Goal: Information Seeking & Learning: Learn about a topic

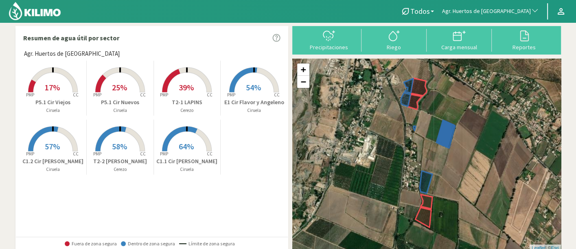
click at [517, 15] on button "Agr. Huertos de [GEOGRAPHIC_DATA]" at bounding box center [490, 11] width 105 height 18
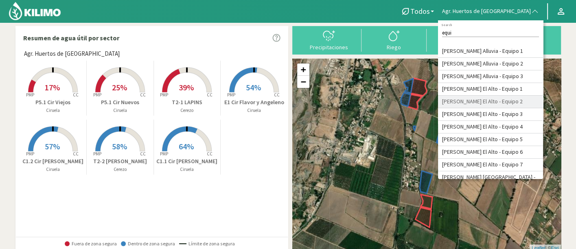
type input "equi"
click at [530, 108] on li "[PERSON_NAME] El Alto - Equipo 2" at bounding box center [490, 102] width 105 height 13
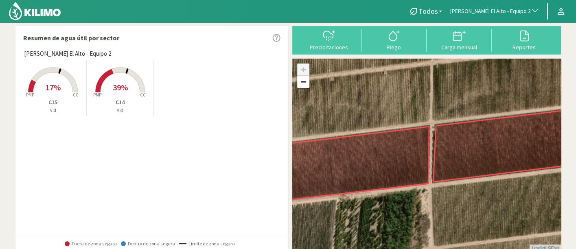
click at [103, 100] on p "C14" at bounding box center [120, 102] width 67 height 9
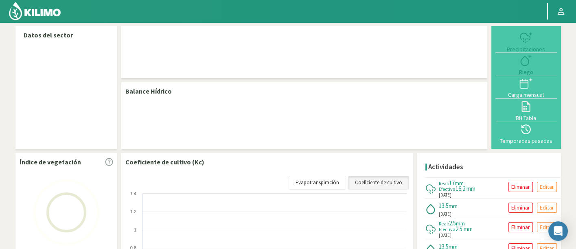
select select "55: Object"
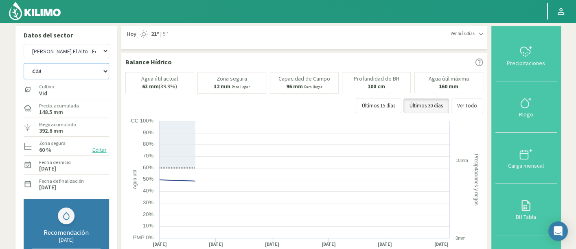
click at [61, 74] on select "C14 C15" at bounding box center [67, 71] width 86 height 16
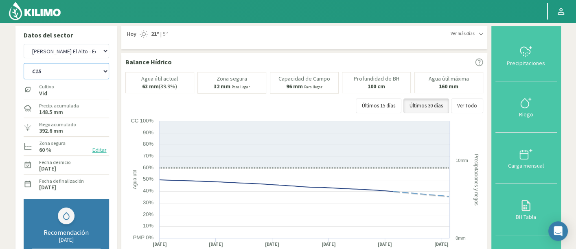
click at [24, 63] on select "C14 C15" at bounding box center [67, 71] width 86 height 16
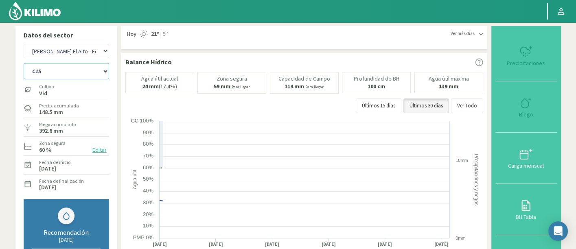
select select "0: Object"
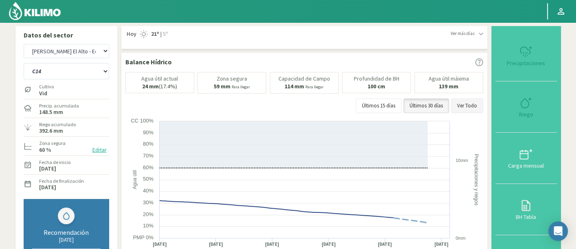
select select "337: Object"
click at [461, 103] on button "Ver Todo" at bounding box center [467, 106] width 32 height 15
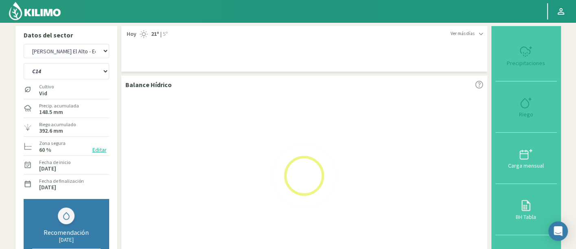
select select "3: Object"
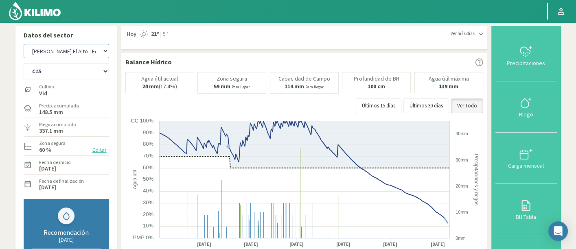
click at [67, 57] on select "Agr. Cardonal Agr. El Carmelo Agr. Huertos de Chocalan Agrícola Bakia Agrícola …" at bounding box center [67, 51] width 86 height 14
click at [24, 44] on select "Agr. Cardonal Agr. El Carmelo Agr. Huertos de Chocalan Agrícola Bakia Agrícola …" at bounding box center [67, 51] width 86 height 14
click at [92, 55] on select "Agr. Cardonal Agr. El Carmelo Agr. Huertos de Chocalan Agrícola Bakia Agrícola …" at bounding box center [67, 51] width 86 height 14
select select "338: Object"
click at [24, 44] on select "Agr. Cardonal Agr. El Carmelo Agr. Huertos de Chocalan Agrícola Bakia Agrícola …" at bounding box center [67, 51] width 86 height 14
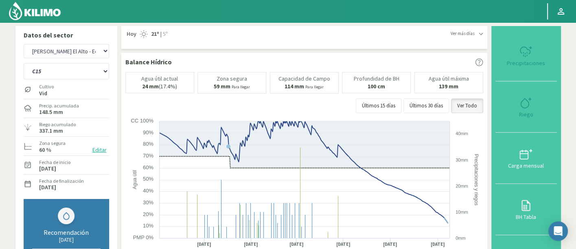
click at [48, 12] on img at bounding box center [34, 11] width 53 height 20
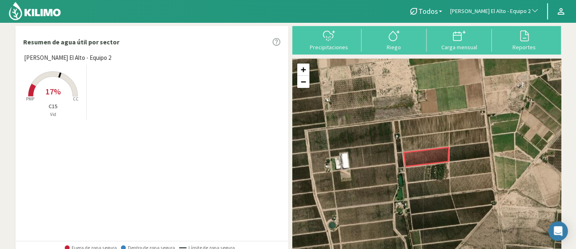
click at [510, 19] on button "[PERSON_NAME] El Alto - Equipo 2" at bounding box center [495, 11] width 97 height 18
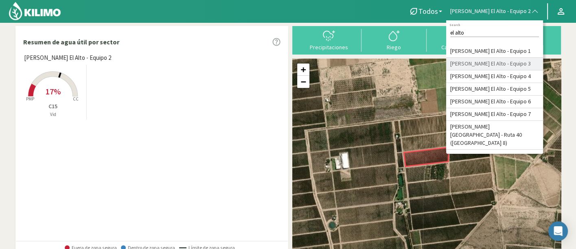
type input "el alto"
drag, startPoint x: 508, startPoint y: 66, endPoint x: 518, endPoint y: 62, distance: 10.3
click at [518, 62] on li "[PERSON_NAME] El Alto - Equipo 3" at bounding box center [495, 64] width 97 height 13
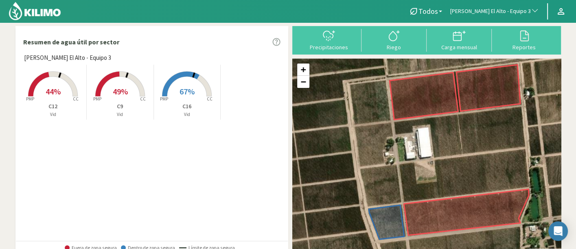
click at [109, 86] on rect at bounding box center [120, 97] width 65 height 65
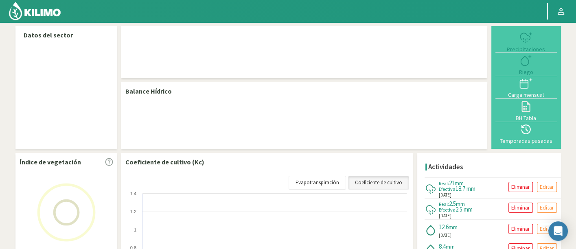
select select "56: Object"
select select "2: Object"
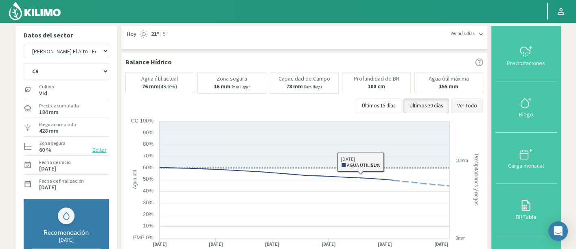
click at [460, 106] on button "Ver Todo" at bounding box center [467, 106] width 32 height 15
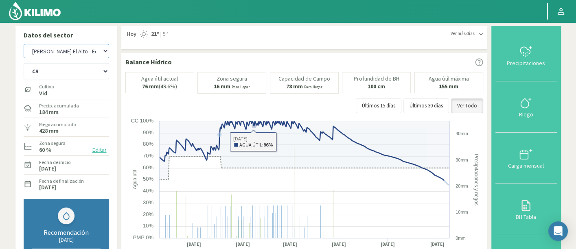
click at [72, 56] on select "Agr. Cardonal Agr. El Carmelo Agr. Huertos de Chocalan Agrícola Bakia Agrícola …" at bounding box center [67, 51] width 86 height 14
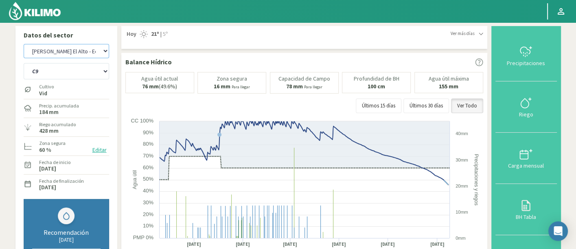
click at [24, 44] on select "Agr. Cardonal Agr. El Carmelo Agr. Huertos de Chocalan Agrícola Bakia Agrícola …" at bounding box center [67, 51] width 86 height 14
click at [90, 72] on select "C12 C16 C9" at bounding box center [67, 71] width 86 height 16
click at [56, 52] on select "Agr. Cardonal Agr. El Carmelo Agr. Huertos de Chocalan Agrícola Bakia Agrícola …" at bounding box center [67, 51] width 86 height 14
select select "339: Object"
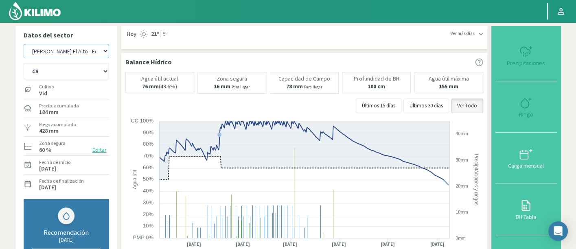
select select "3: Object"
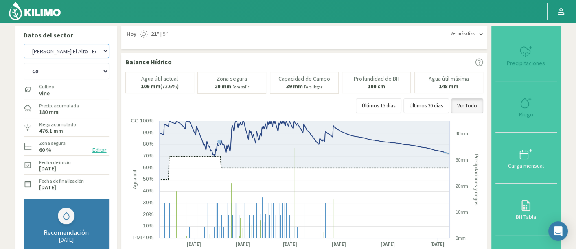
click at [56, 52] on select "Agr. Cardonal Agr. El Carmelo Agr. Huertos de Chocalan Agrícola Bakia Agrícola …" at bounding box center [67, 51] width 86 height 14
click at [46, 59] on div "Agr. Cardonal Agr. El Carmelo Agr. Huertos de Chocalan Agrícola Bakia Agrícola …" at bounding box center [67, 51] width 86 height 18
click at [46, 57] on select "Agr. Cardonal Agr. El Carmelo Agr. Huertos de Chocalan Agrícola Bakia Agrícola …" at bounding box center [67, 51] width 86 height 14
click at [24, 44] on select "Agr. Cardonal Agr. El Carmelo Agr. Huertos de Chocalan Agrícola Bakia Agrícola …" at bounding box center [67, 51] width 86 height 14
click at [94, 47] on select "Agr. Cardonal Agr. El Carmelo Agr. Huertos de Chocalan Agrícola Bakia Agrícola …" at bounding box center [67, 51] width 86 height 14
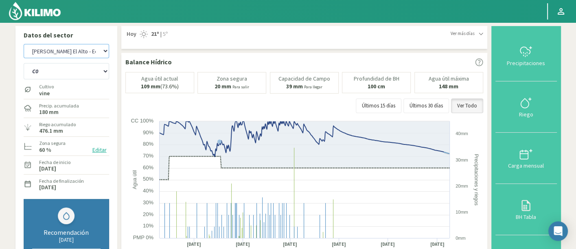
click at [34, 54] on select "Agr. Cardonal Agr. El Carmelo Agr. Huertos de Chocalan Agrícola Bakia Agrícola …" at bounding box center [67, 51] width 86 height 14
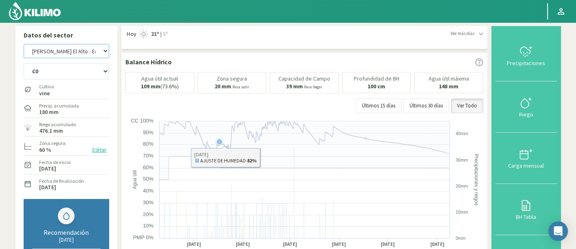
click at [372, 159] on icon at bounding box center [305, 150] width 290 height 59
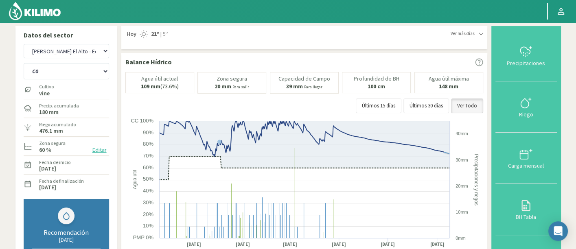
click at [90, 81] on div "Cultivo vine" at bounding box center [67, 90] width 86 height 18
click at [88, 79] on select "C0 C1 C2 C34 C40 C5 C8" at bounding box center [67, 71] width 86 height 16
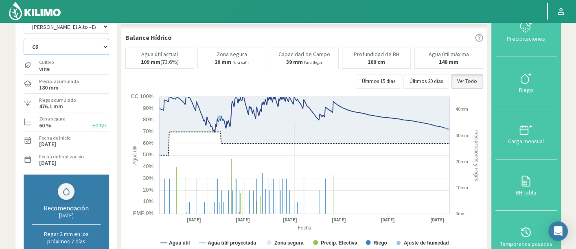
scroll to position [45, 0]
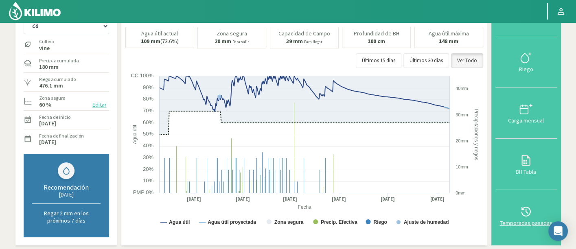
click at [522, 215] on icon at bounding box center [526, 211] width 13 height 13
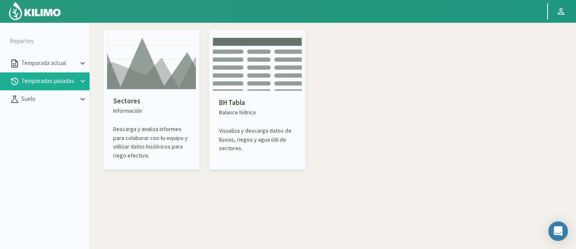
click at [135, 88] on img at bounding box center [152, 61] width 90 height 56
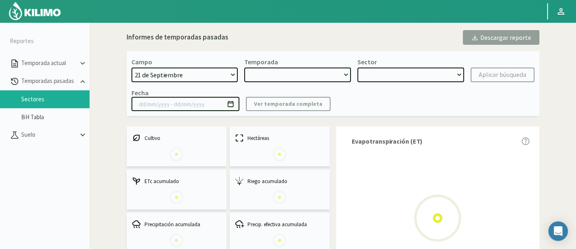
select select "0: Object"
click at [228, 76] on select "21 de Septiembre 8 Fuegos Acograpes - Ag. [PERSON_NAME] - Ag. [GEOGRAPHIC_DATA]…" at bounding box center [185, 75] width 107 height 15
type input "[DATE] - [DATE]"
select select "0: 2023"
select select "0: Object"
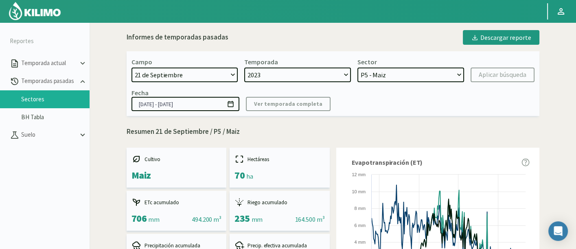
select select "478: Object"
click at [132, 68] on select "21 de Septiembre 8 Fuegos Acograpes - Ag. [PERSON_NAME] - Ag. [GEOGRAPHIC_DATA]…" at bounding box center [185, 75] width 107 height 15
click at [339, 78] on select "2023 2022" at bounding box center [297, 75] width 107 height 15
select select
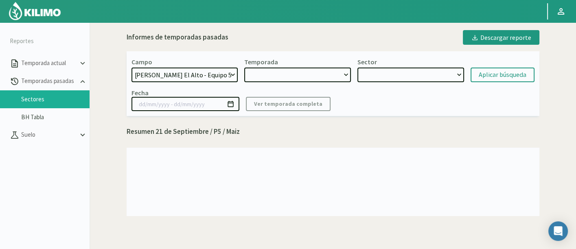
select select "2: 2024"
select select "7: Object"
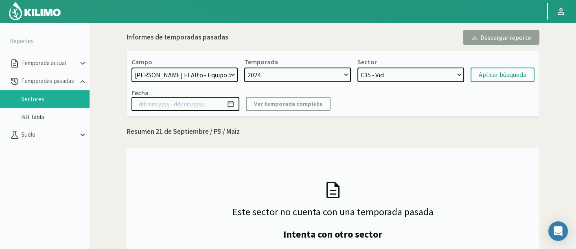
click at [391, 76] on select "C35 - Vid C6 - Vid C3 - Vid C7 - Vid" at bounding box center [411, 75] width 107 height 15
click at [480, 74] on div "Aplicar búsqueda" at bounding box center [503, 75] width 48 height 10
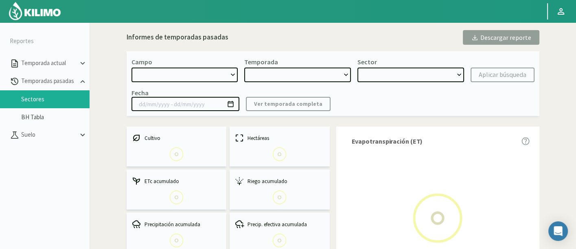
select select "478: Object"
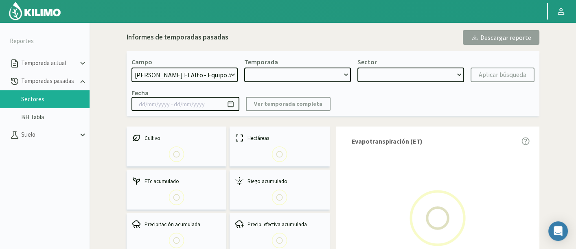
type input "[DATE] - [DATE]"
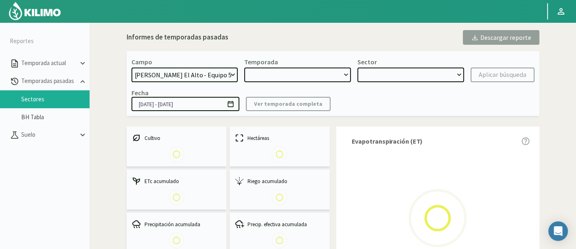
select select "0: 2024"
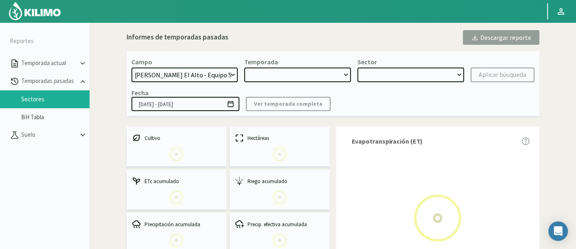
select select "0: Object"
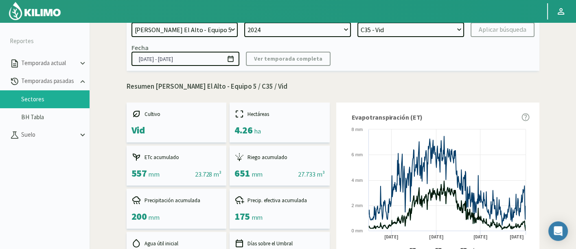
click at [194, 141] on div "Cultivo Vid" at bounding box center [177, 123] width 100 height 40
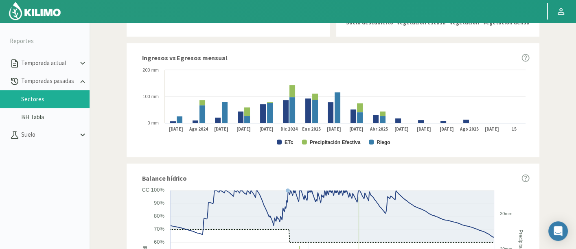
scroll to position [498, 0]
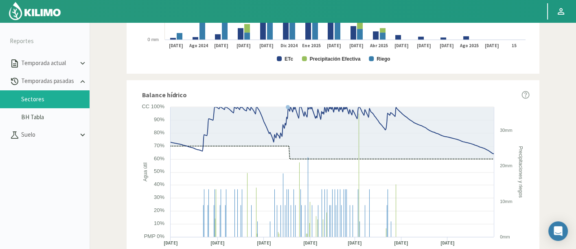
drag, startPoint x: 20, startPoint y: 11, endPoint x: 85, endPoint y: 0, distance: 65.8
click at [20, 11] on img at bounding box center [34, 11] width 53 height 20
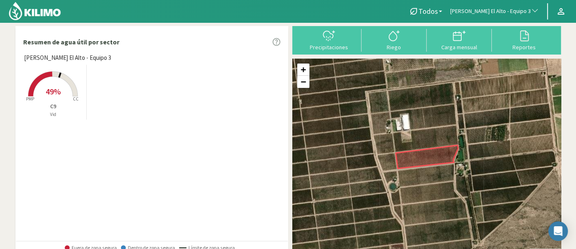
click at [481, 12] on span "[PERSON_NAME] El Alto - Equipo 3" at bounding box center [491, 11] width 81 height 8
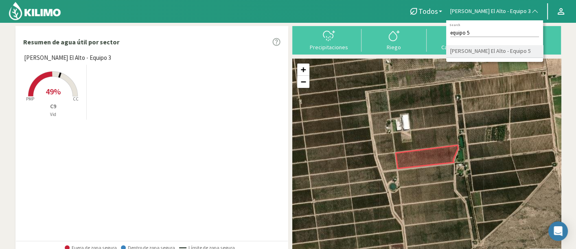
type input "equipo 5"
click at [500, 56] on li "[PERSON_NAME] El Alto - Equipo 5" at bounding box center [495, 51] width 97 height 13
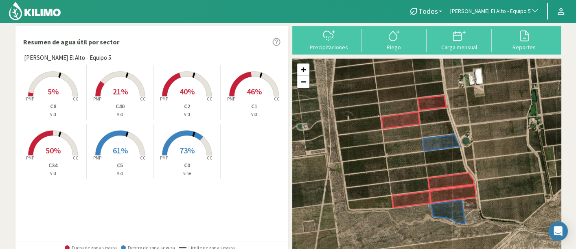
click at [106, 154] on rect at bounding box center [120, 156] width 65 height 65
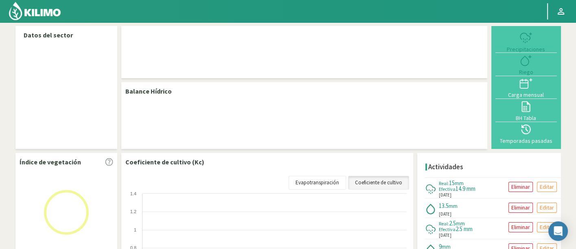
select select "57: Object"
select select "5: Object"
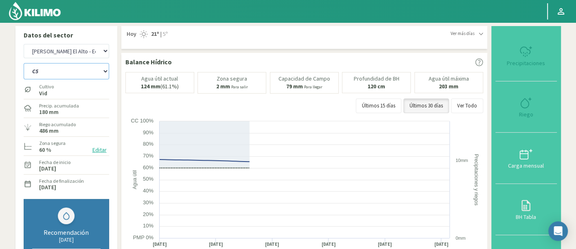
click at [71, 70] on select "C0 C1 C2 C34 C40 C5 C8" at bounding box center [67, 71] width 86 height 16
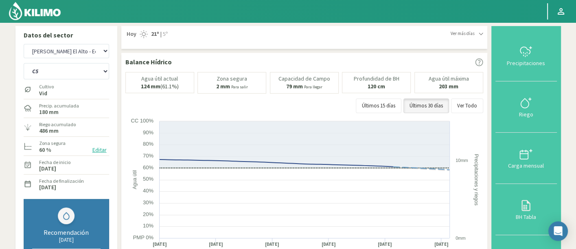
drag, startPoint x: 3, startPoint y: 130, endPoint x: 17, endPoint y: 127, distance: 14.5
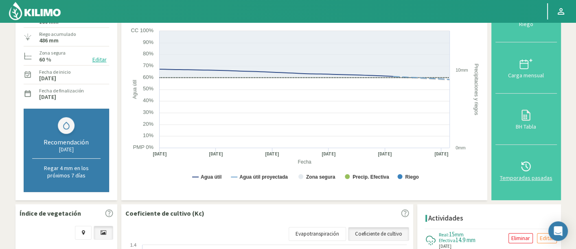
click at [522, 183] on button "Temporadas pasadas" at bounding box center [527, 170] width 62 height 51
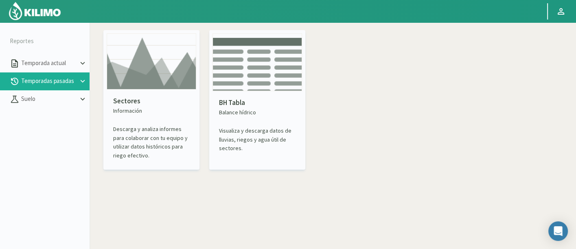
click at [130, 88] on img at bounding box center [152, 61] width 90 height 56
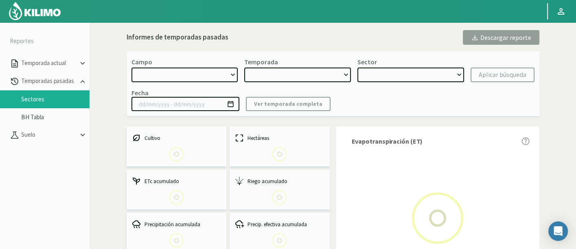
select select "0: Object"
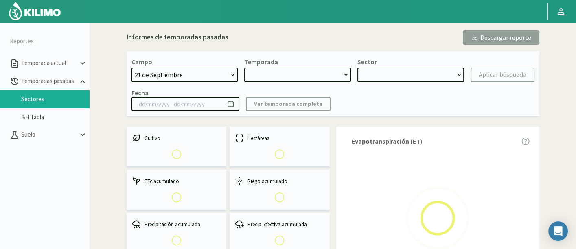
type input "[DATE] - [DATE]"
select select "0: 2023"
select select "0: Object"
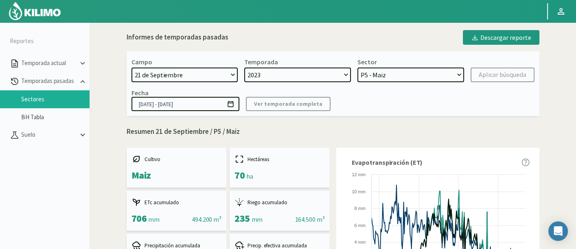
click at [199, 75] on select "21 de Septiembre 8 Fuegos Acograpes - Ag. [PERSON_NAME] - Ag. [GEOGRAPHIC_DATA]…" at bounding box center [185, 75] width 107 height 15
select select "478: Object"
click at [132, 68] on select "21 de Septiembre 8 Fuegos Acograpes - Ag. [PERSON_NAME] - Ag. [GEOGRAPHIC_DATA]…" at bounding box center [185, 75] width 107 height 15
select select
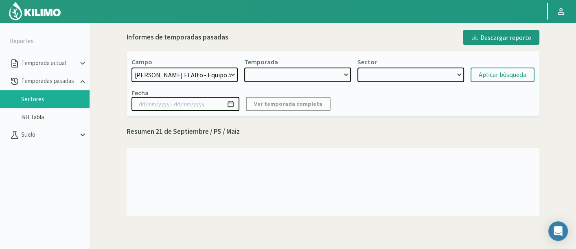
select select "2: 2024"
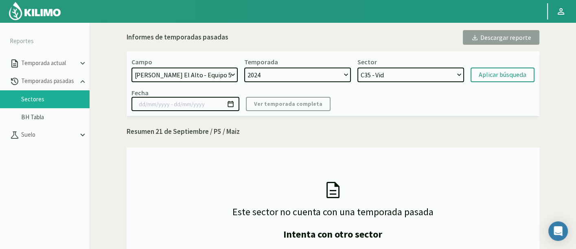
click at [338, 73] on select "2024 2023 2022" at bounding box center [297, 75] width 107 height 15
click at [409, 70] on select "C35 - Vid C6 - Vid C3 - Vid C7 - Vid" at bounding box center [411, 75] width 107 height 15
select select "8: Object"
click at [358, 68] on select "C35 - Vid C6 - Vid C3 - Vid C7 - Vid" at bounding box center [411, 75] width 107 height 15
click at [494, 73] on div "Aplicar búsqueda" at bounding box center [503, 75] width 48 height 10
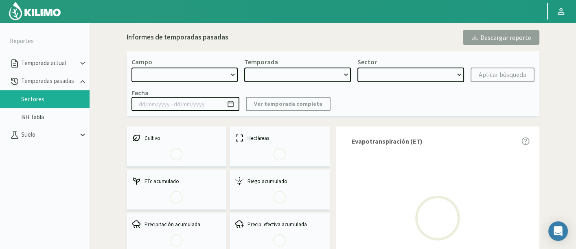
select select "478: Object"
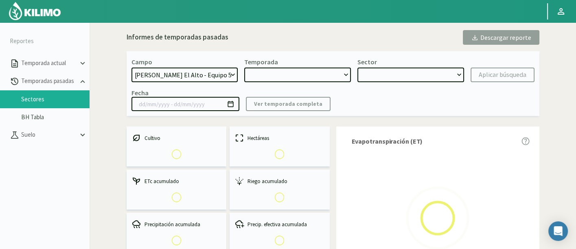
type input "[DATE] - [DATE]"
select select "0: 2024"
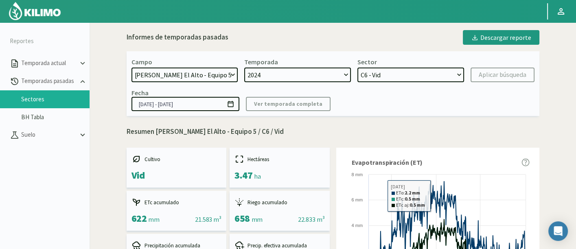
click at [390, 66] on div "Sector C35 - Vid C6 - Vid C3 - Vid C7 - Vid" at bounding box center [411, 70] width 107 height 24
click at [393, 75] on select "C35 - Vid C6 - Vid C3 - Vid C7 - Vid" at bounding box center [411, 75] width 107 height 15
click at [358, 68] on select "C35 - Vid C6 - Vid C3 - Vid C7 - Vid" at bounding box center [411, 75] width 107 height 15
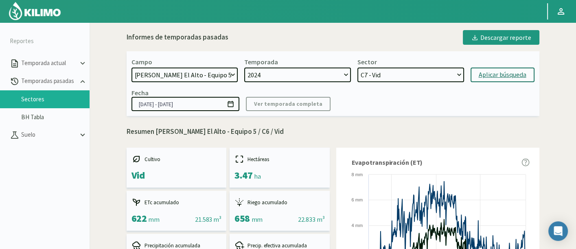
click at [492, 81] on button "Aplicar búsqueda" at bounding box center [503, 75] width 64 height 15
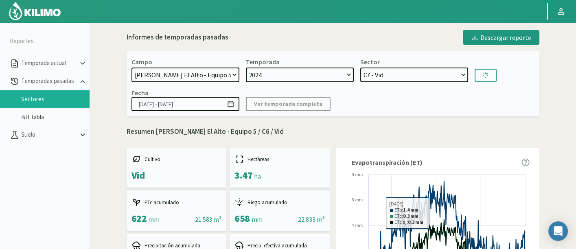
select select "7: Object"
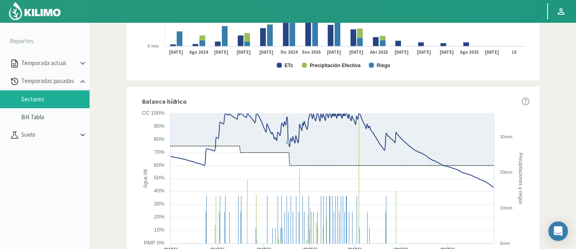
scroll to position [473, 0]
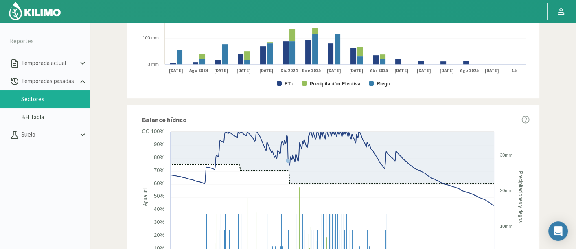
click at [35, 13] on img at bounding box center [34, 11] width 53 height 20
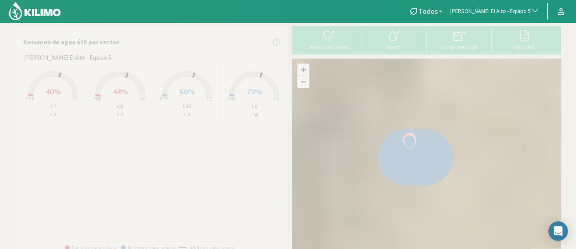
click at [510, 12] on span "[PERSON_NAME] El Alto - Equipo 5" at bounding box center [491, 11] width 81 height 8
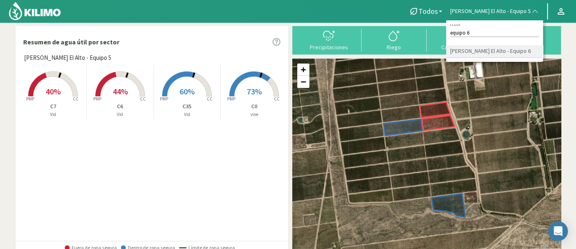
type input "equipo 6"
click at [527, 54] on li "[PERSON_NAME] El Alto - Equipo 6" at bounding box center [495, 51] width 97 height 13
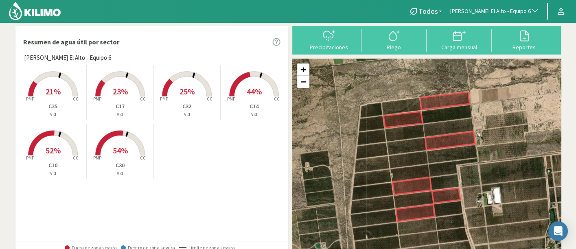
click at [183, 90] on span "25%" at bounding box center [187, 91] width 15 height 10
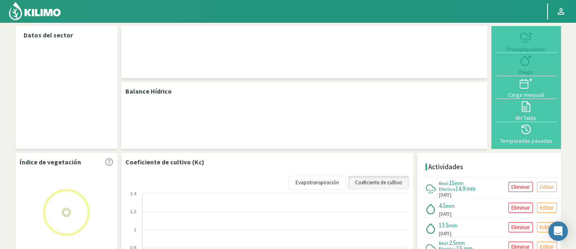
select select "58: Object"
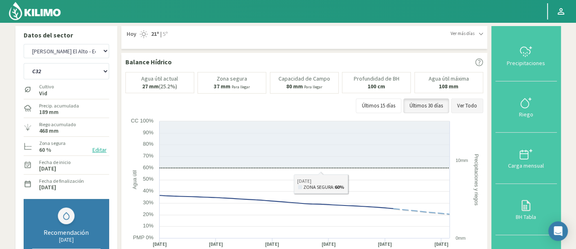
click at [460, 107] on button "Ver Todo" at bounding box center [467, 106] width 32 height 15
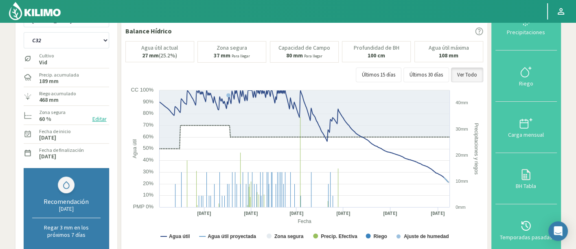
scroll to position [45, 0]
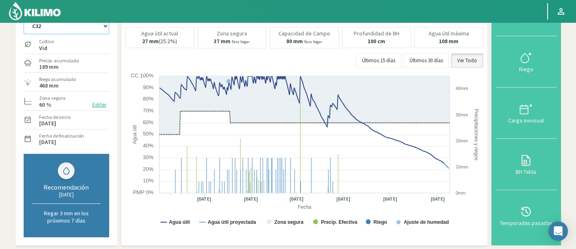
click at [75, 26] on select "C10 C14 C17 C25 C30 C32" at bounding box center [67, 26] width 86 height 16
click at [24, 18] on select "C10 C14 C17 C25 C30 C32" at bounding box center [67, 26] width 86 height 16
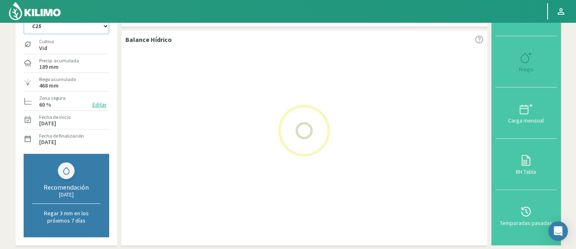
select select "5: Object"
select select "339: Object"
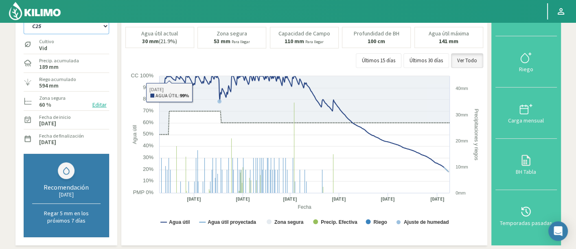
click at [76, 31] on select "C10 C14 C17 C25 C30 C32" at bounding box center [67, 26] width 86 height 16
select select "6: Object"
click at [24, 18] on select "C10 C14 C17 C25 C30 C32" at bounding box center [67, 26] width 86 height 16
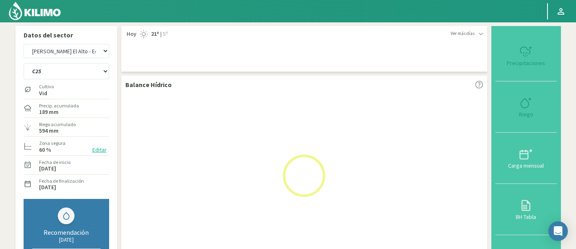
select select "339: Object"
select select "9: Object"
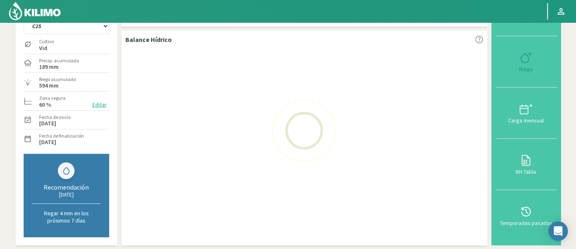
scroll to position [45, 0]
select select "620: Object"
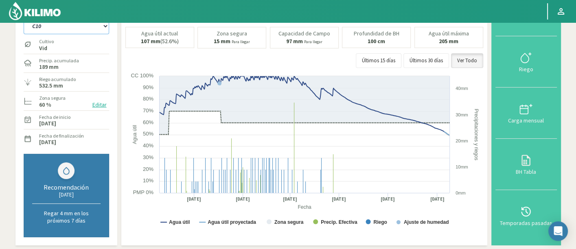
click at [97, 24] on select "C10 C14 C17 C25 C30 C32" at bounding box center [67, 26] width 86 height 16
click at [24, 18] on select "C10 C14 C17 C25 C30 C32" at bounding box center [67, 26] width 86 height 16
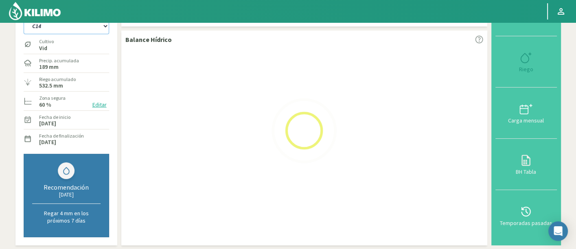
select select "12: Object"
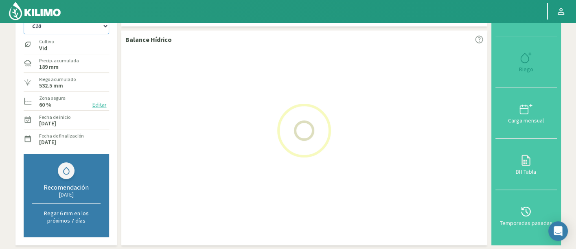
select select "901: Object"
select select "19: Object"
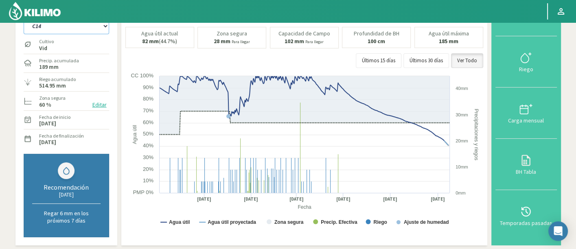
click at [57, 30] on select "C10 C14 C17 C25 C30 C32" at bounding box center [67, 26] width 86 height 16
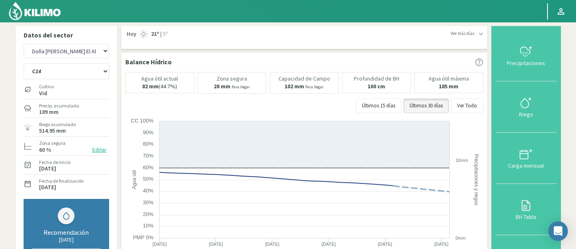
select select "58: Object"
select select "1: Object"
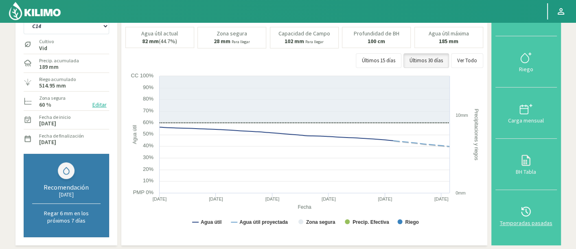
click at [539, 208] on div at bounding box center [526, 211] width 57 height 13
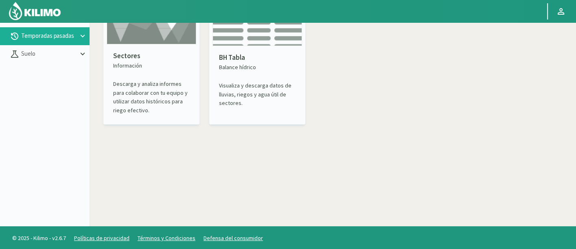
drag, startPoint x: 42, startPoint y: 55, endPoint x: 62, endPoint y: 95, distance: 44.5
click at [61, 94] on aside "Reportes Temporada actual Temporadas pasadas Suelo" at bounding box center [45, 101] width 90 height 249
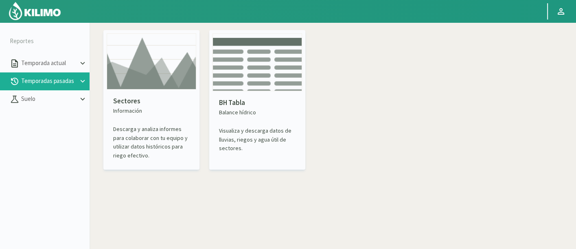
click at [136, 108] on p "Información" at bounding box center [151, 111] width 77 height 9
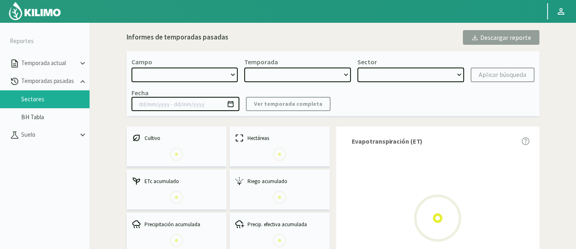
select select "0: Object"
type input "[DATE] - [DATE]"
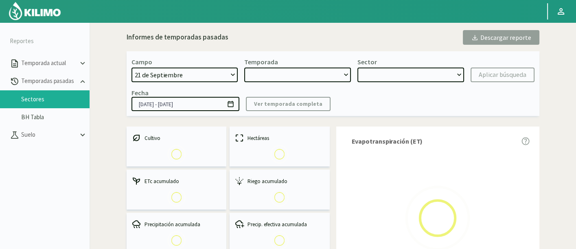
select select "0: 2023"
select select "0: Object"
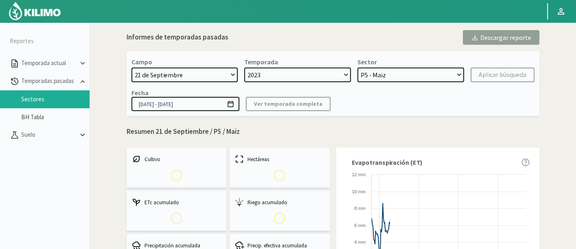
click at [200, 73] on select "21 de Septiembre 8 Fuegos Acograpes - Ag. [PERSON_NAME] - Ag. [GEOGRAPHIC_DATA]…" at bounding box center [185, 75] width 107 height 15
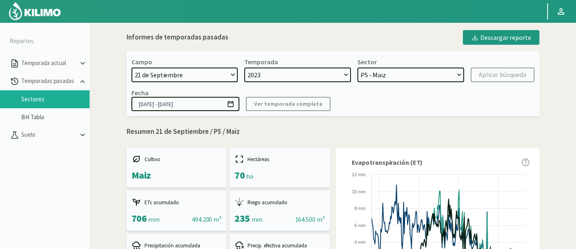
select select "479: Object"
click at [132, 68] on select "21 de Septiembre 8 Fuegos Acograpes - Ag. [PERSON_NAME] - Ag. [GEOGRAPHIC_DATA]…" at bounding box center [185, 75] width 107 height 15
select select
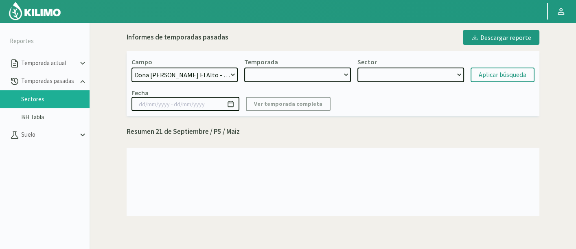
select select "2: 2024"
select select "7: Object"
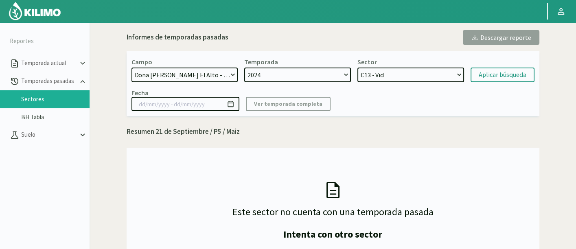
click at [385, 72] on select "C13 - Vid C26 - vine C31 - Vid C29 - vine" at bounding box center [411, 75] width 107 height 15
click at [358, 68] on select "C13 - Vid C26 - vine C31 - Vid C29 - vine" at bounding box center [411, 75] width 107 height 15
click at [497, 75] on div "Aplicar búsqueda" at bounding box center [503, 75] width 48 height 10
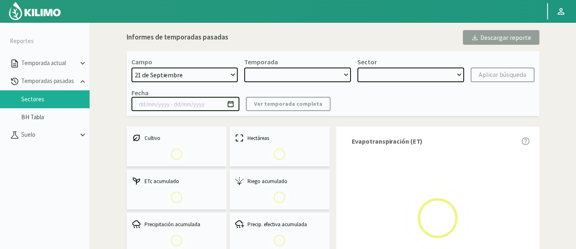
select select "479: Object"
type input "[DATE] - [DATE]"
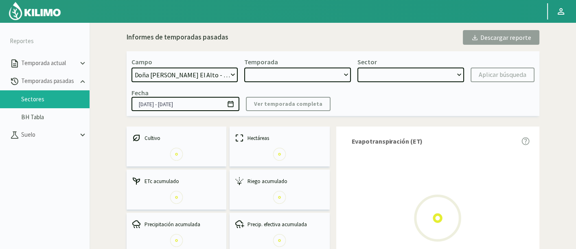
select select "0: 2024"
select select "0: Object"
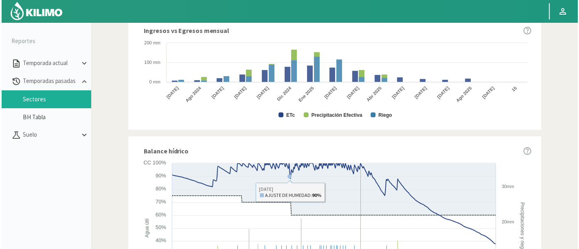
scroll to position [383, 0]
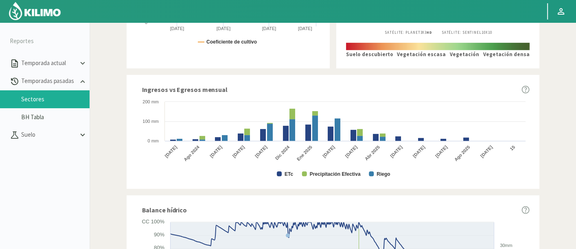
drag, startPoint x: 35, startPoint y: 15, endPoint x: 359, endPoint y: 10, distance: 324.3
click at [35, 15] on img at bounding box center [34, 11] width 53 height 20
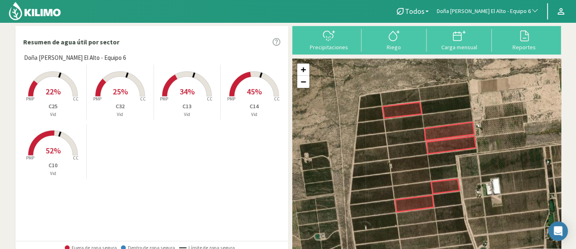
click at [162, 101] on tspan "PMP" at bounding box center [164, 99] width 8 height 6
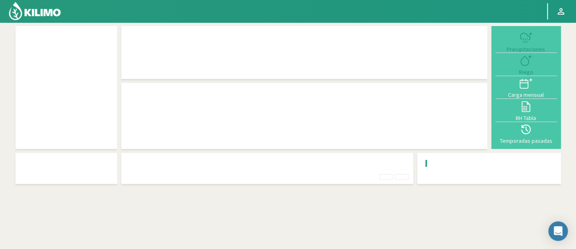
click at [167, 104] on div at bounding box center [304, 129] width 358 height 58
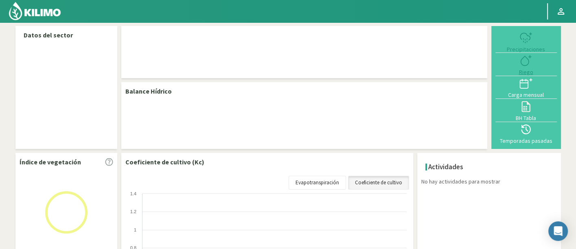
select select "58: Object"
select select "1: Object"
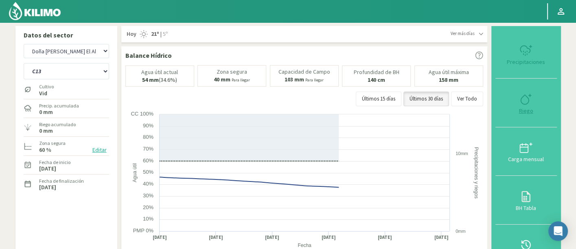
type input "0"
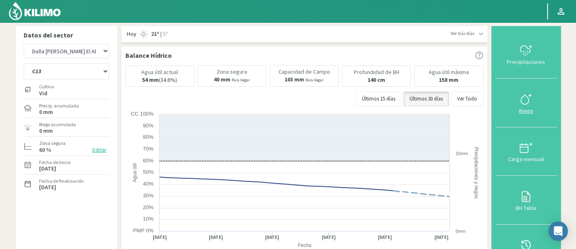
click at [537, 111] on div "Riego" at bounding box center [526, 111] width 57 height 6
